Goal: Task Accomplishment & Management: Use online tool/utility

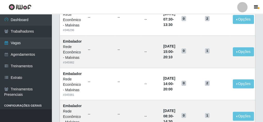
scroll to position [268, 0]
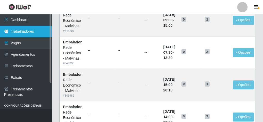
click at [27, 32] on link "Trabalhadores" at bounding box center [26, 32] width 52 height 12
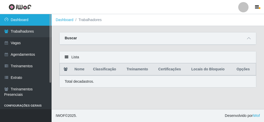
click at [23, 22] on link "Dashboard" at bounding box center [26, 20] width 52 height 12
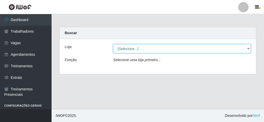
click at [231, 49] on select "[Selecione...] Rede Econômico - Malvinas Rede Econômico - Prata" at bounding box center [182, 48] width 138 height 9
select select "194"
click at [113, 44] on select "[Selecione...] Rede Econômico - Malvinas Rede Econômico - Prata" at bounding box center [182, 48] width 138 height 9
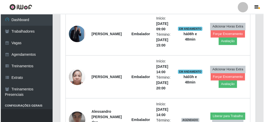
scroll to position [206, 0]
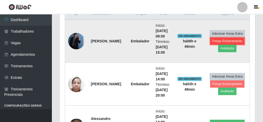
click at [214, 39] on button "Forçar Encerramento" at bounding box center [227, 41] width 35 height 7
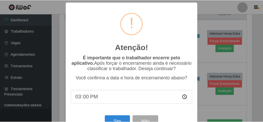
scroll to position [17, 0]
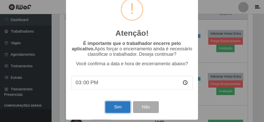
click at [120, 107] on button "Sim" at bounding box center [117, 108] width 25 height 12
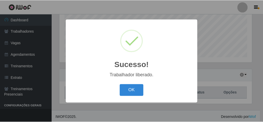
scroll to position [107, 193]
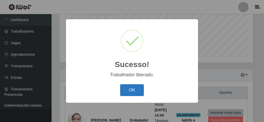
click at [139, 91] on button "OK" at bounding box center [132, 91] width 24 height 12
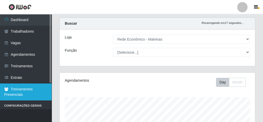
scroll to position [3, 0]
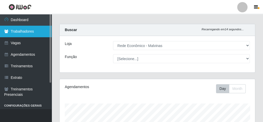
click at [28, 30] on link "Trabalhadores" at bounding box center [26, 32] width 52 height 12
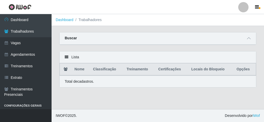
click at [66, 56] on icon at bounding box center [67, 57] width 4 height 4
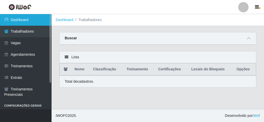
click at [26, 18] on link "Dashboard" at bounding box center [26, 20] width 52 height 12
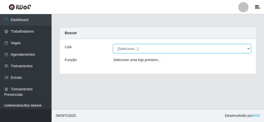
click at [146, 48] on select "[Selecione...] Rede Econômico - Malvinas Rede Econômico - Prata" at bounding box center [182, 48] width 138 height 9
select select "194"
click at [113, 44] on select "[Selecione...] Rede Econômico - Malvinas Rede Econômico - Prata" at bounding box center [182, 48] width 138 height 9
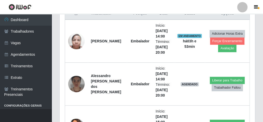
scroll to position [124, 0]
